Goal: Task Accomplishment & Management: Use online tool/utility

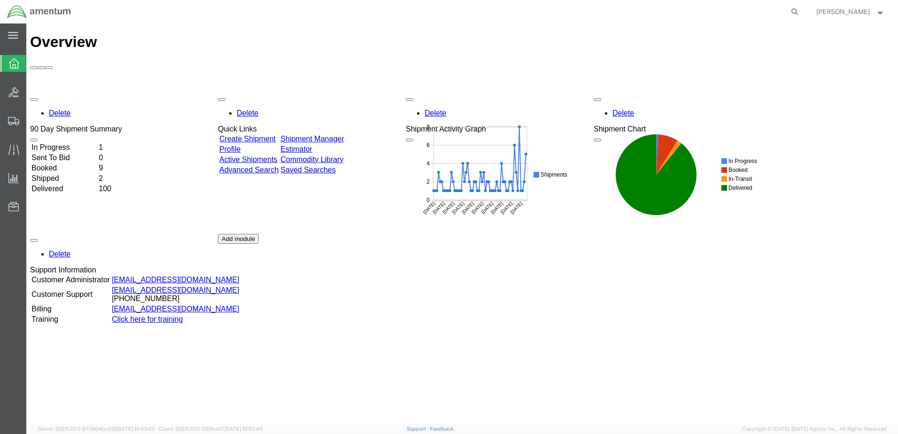
click at [70, 143] on td "In Progress" at bounding box center [64, 147] width 66 height 9
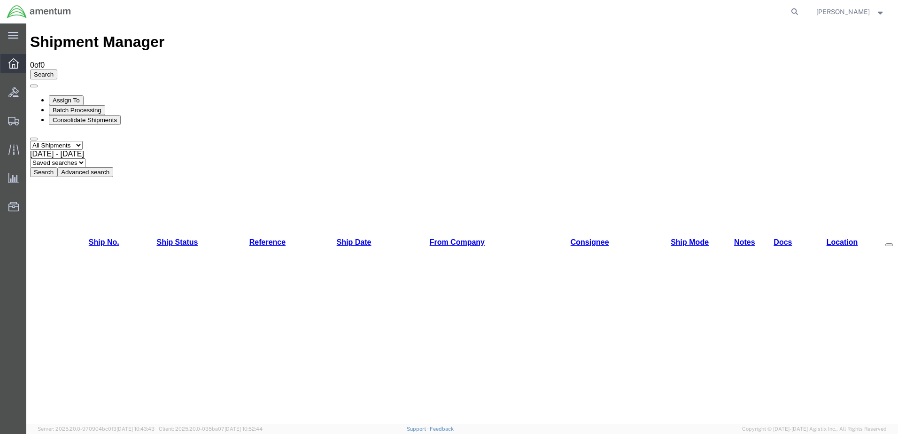
click at [10, 62] on icon at bounding box center [13, 63] width 10 height 10
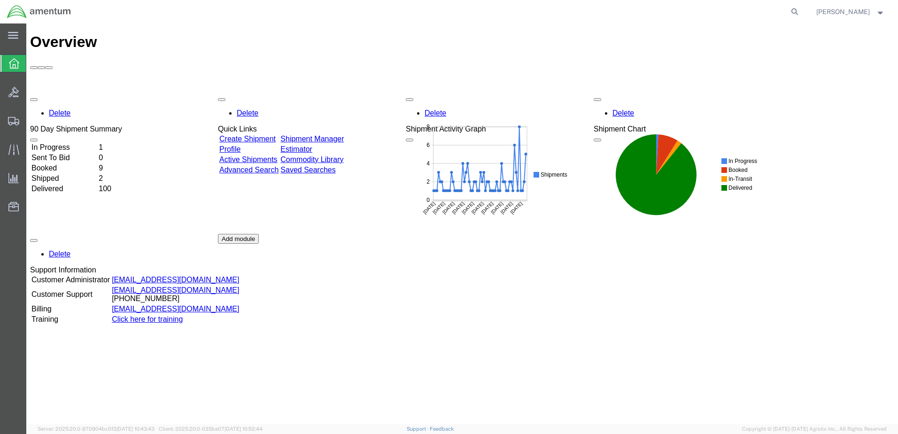
click at [69, 143] on td "In Progress" at bounding box center [64, 147] width 66 height 9
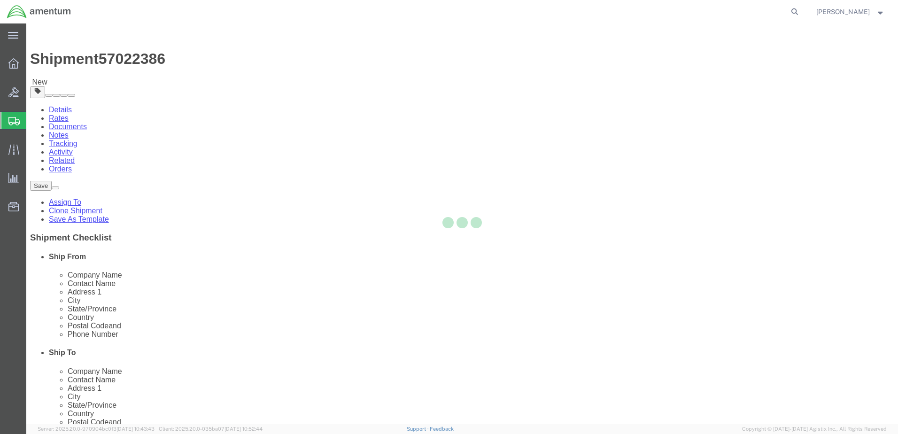
select select "42675"
select select
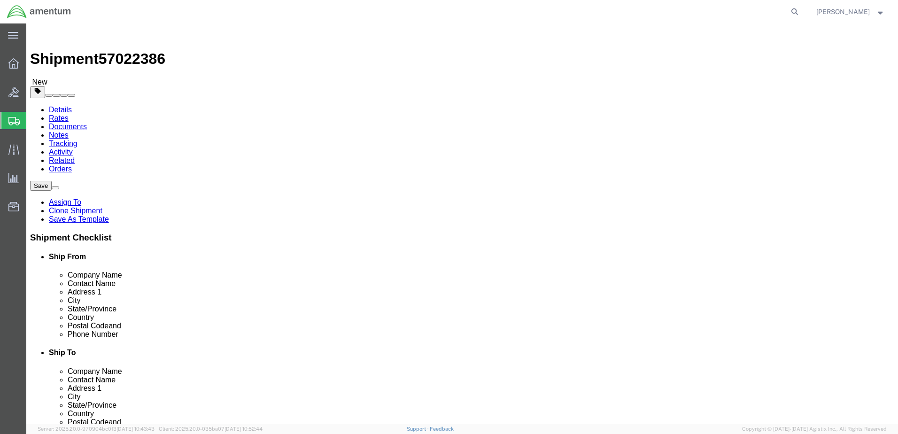
click button "Rate Shipment"
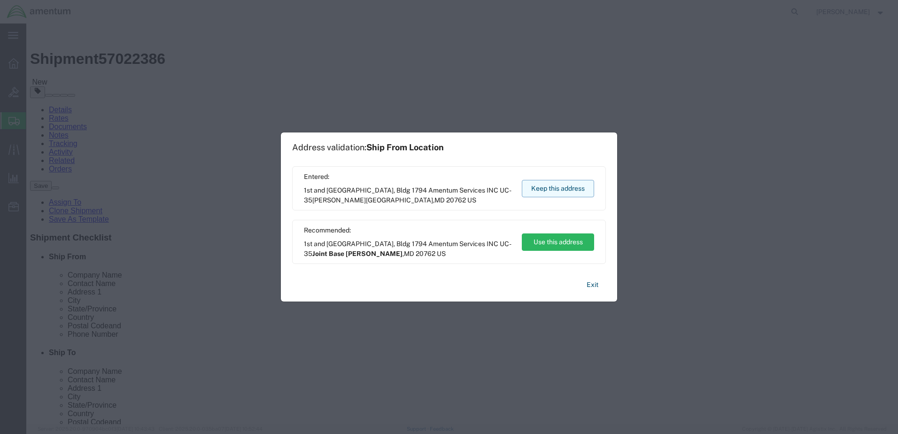
click at [539, 189] on button "Keep this address" at bounding box center [558, 188] width 72 height 17
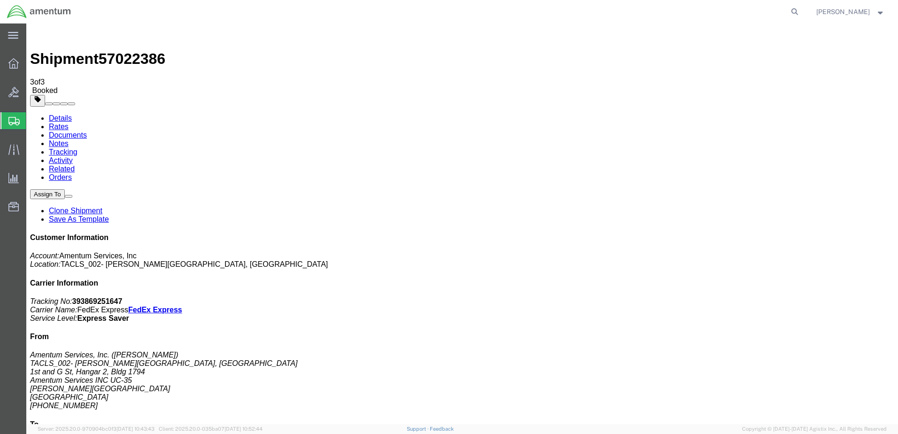
drag, startPoint x: 13, startPoint y: 66, endPoint x: 23, endPoint y: 67, distance: 9.9
click at [13, 66] on icon at bounding box center [13, 63] width 10 height 10
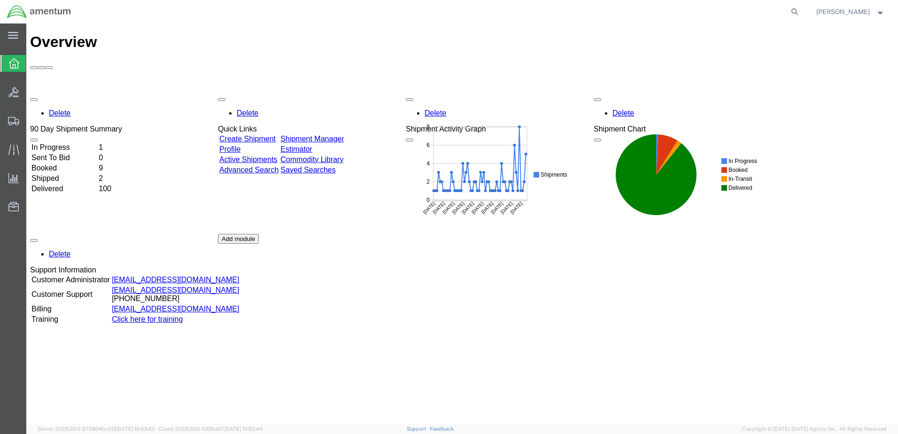
click at [71, 143] on td "In Progress" at bounding box center [64, 147] width 66 height 9
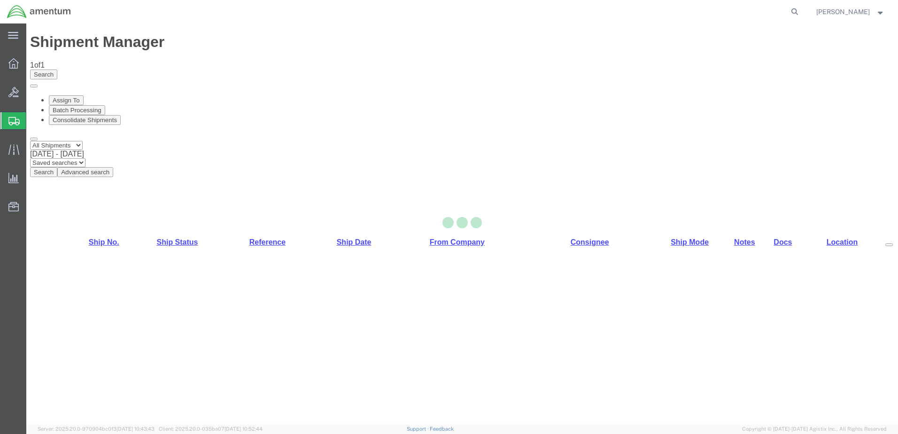
select select "42675"
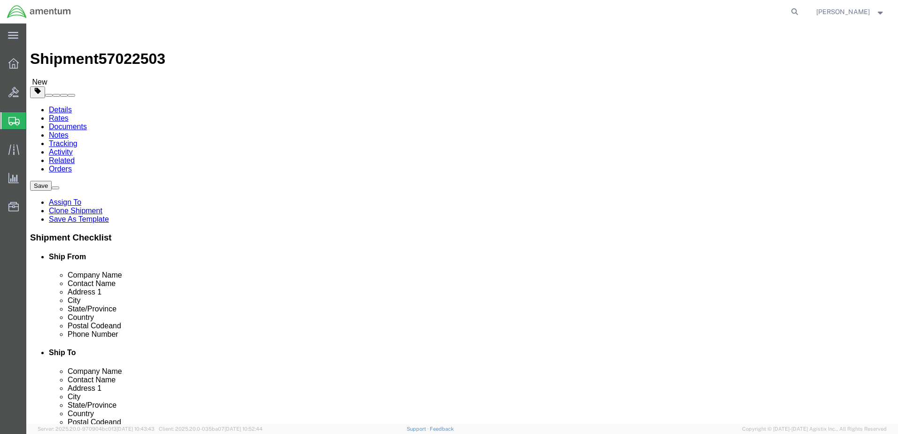
click button "Rate Shipment"
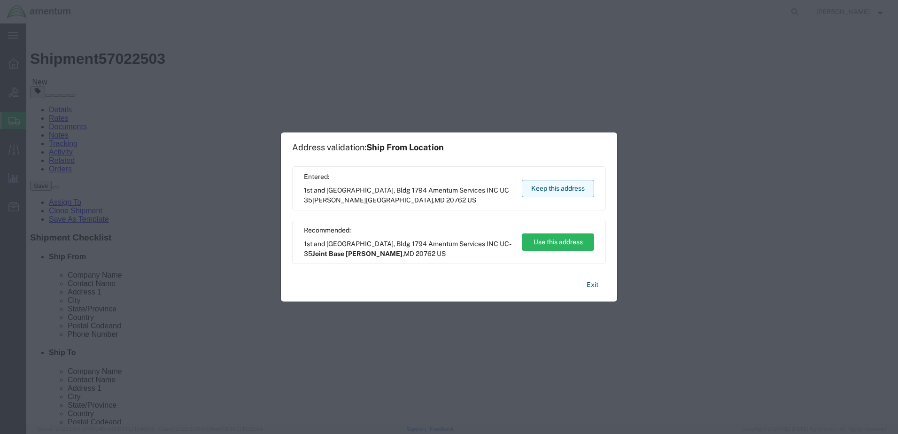
click at [545, 188] on button "Keep this address" at bounding box center [558, 188] width 72 height 17
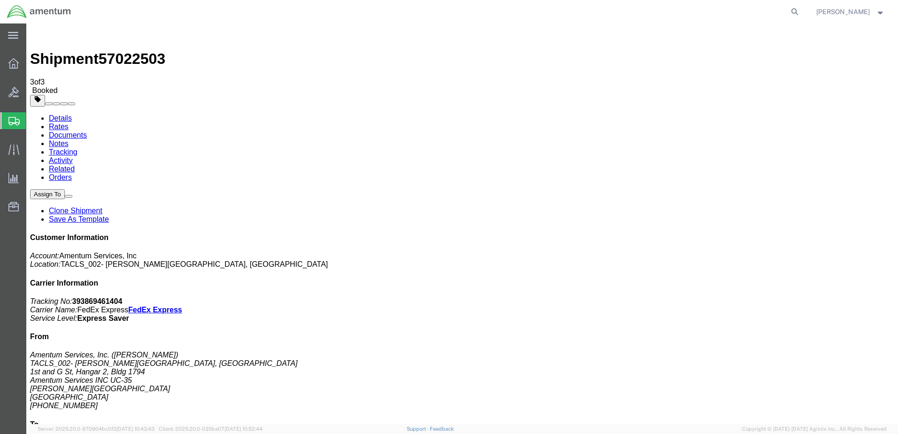
drag, startPoint x: 118, startPoint y: 167, endPoint x: 307, endPoint y: 278, distance: 218.3
